Goal: Task Accomplishment & Management: Use online tool/utility

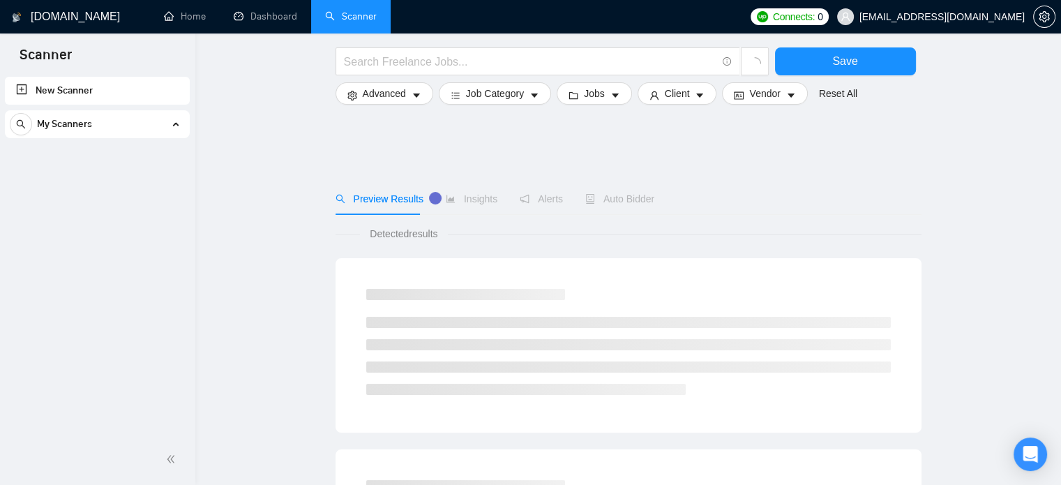
scroll to position [820, 0]
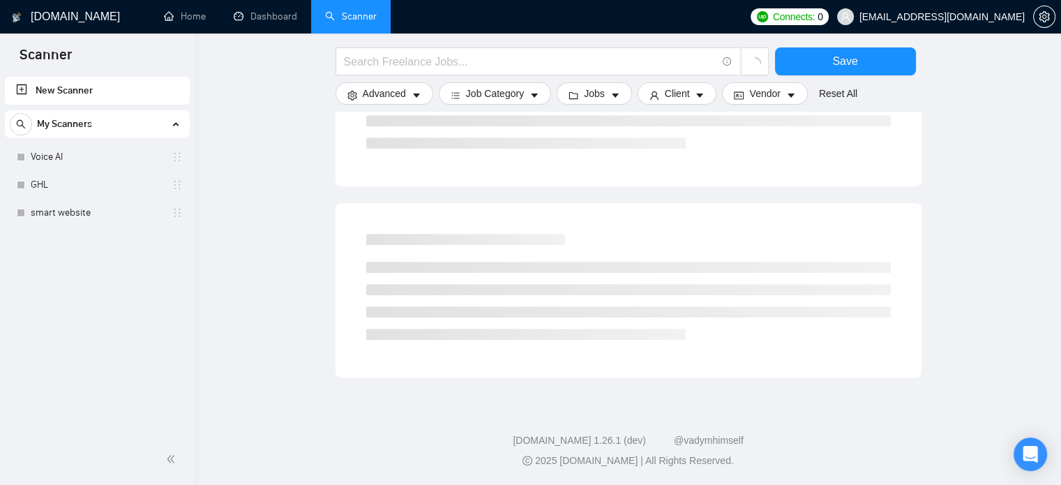
click at [175, 126] on icon at bounding box center [175, 124] width 0 height 7
click at [177, 126] on div "My Scanners" at bounding box center [97, 124] width 175 height 28
click at [123, 203] on link "smart website" at bounding box center [97, 213] width 133 height 28
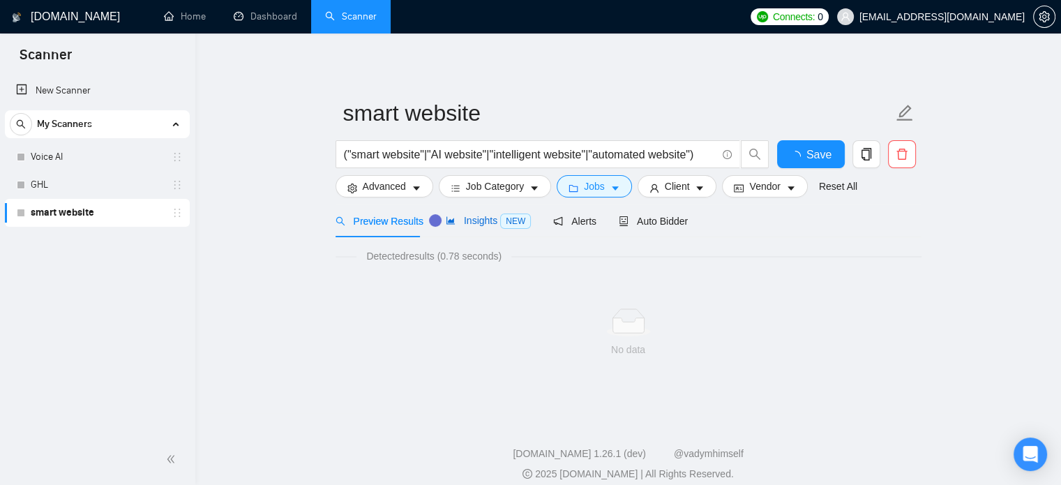
click at [470, 225] on span "Insights NEW" at bounding box center [488, 220] width 85 height 11
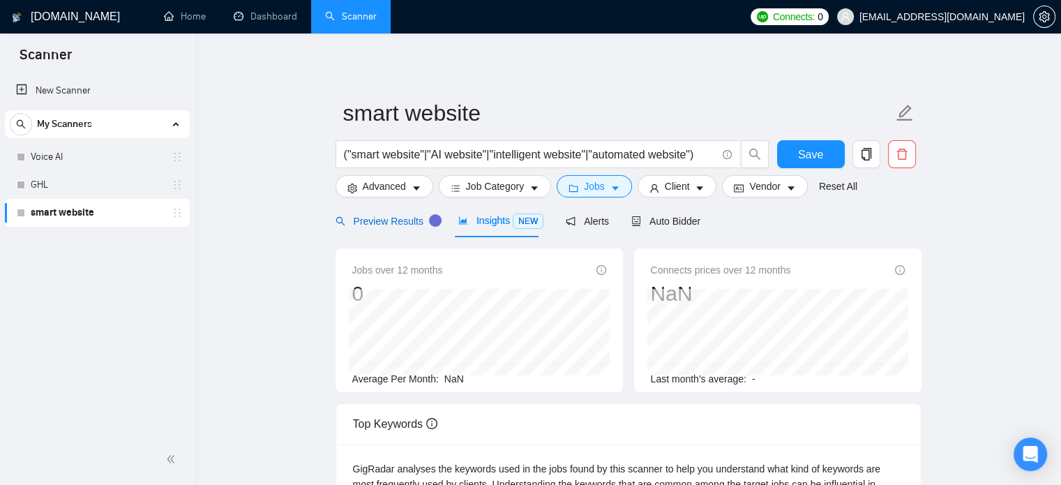
click at [369, 216] on span "Preview Results" at bounding box center [386, 221] width 100 height 11
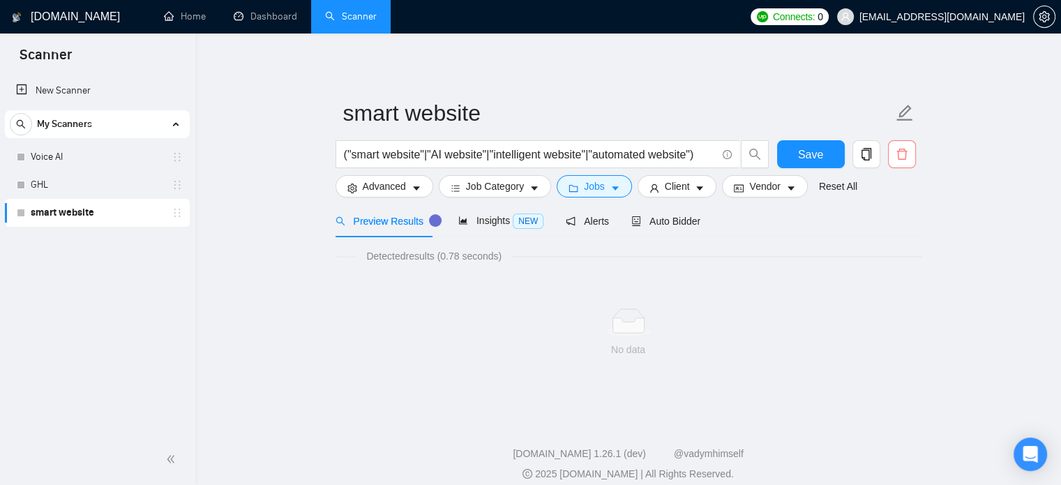
click at [907, 149] on icon "delete" at bounding box center [902, 154] width 13 height 13
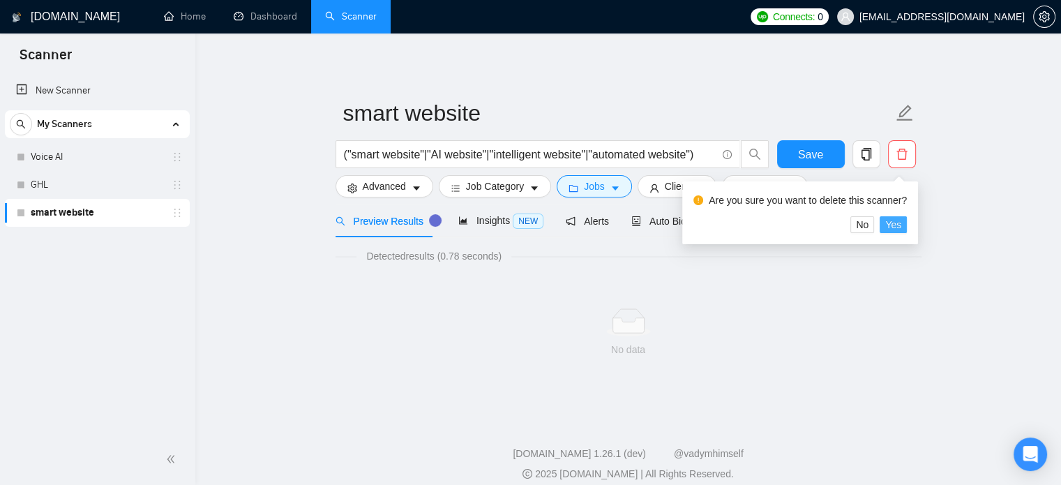
click at [896, 225] on span "Yes" at bounding box center [893, 224] width 16 height 15
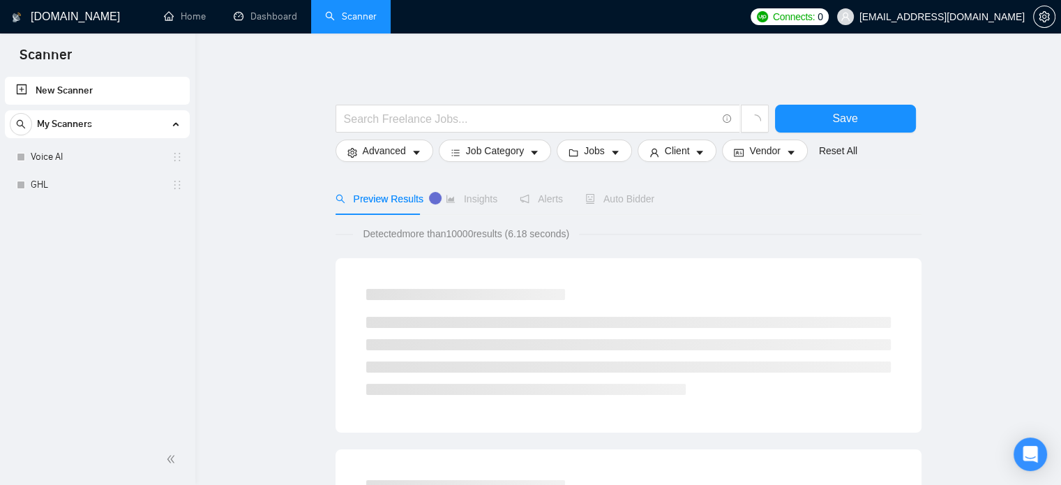
click at [81, 89] on link "New Scanner" at bounding box center [97, 91] width 163 height 28
click at [500, 117] on input "text" at bounding box center [530, 118] width 373 height 17
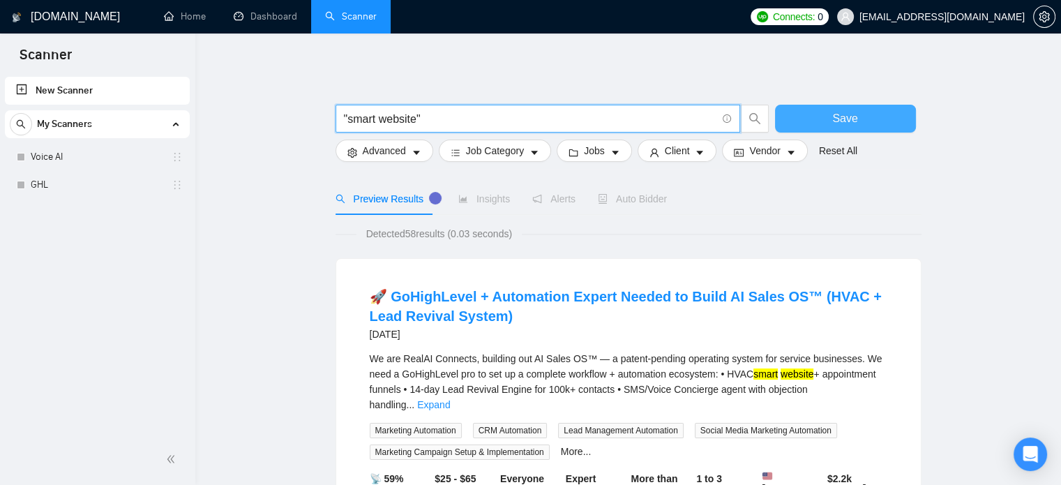
type input ""smart website""
click at [846, 121] on span "Save" at bounding box center [844, 118] width 25 height 17
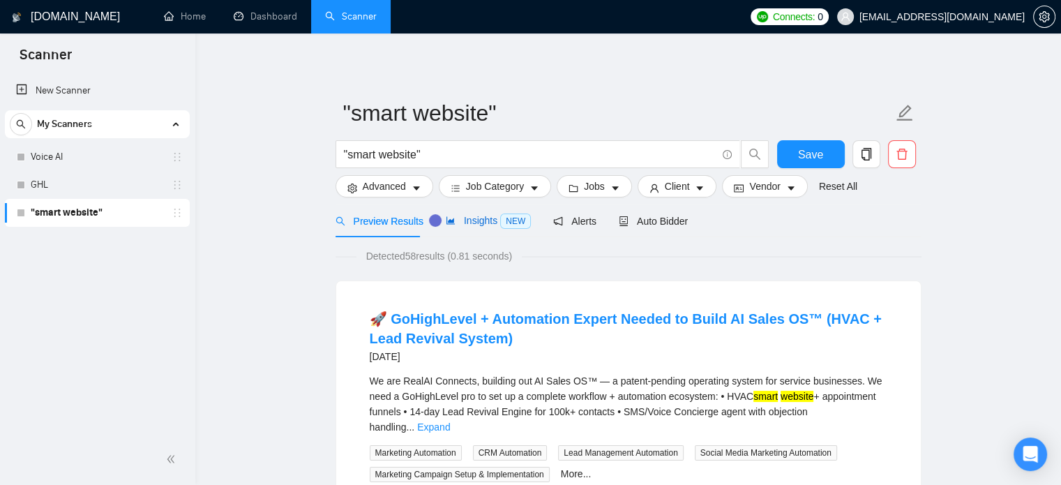
click at [483, 219] on span "Insights NEW" at bounding box center [488, 220] width 85 height 11
